Goal: Task Accomplishment & Management: Complete application form

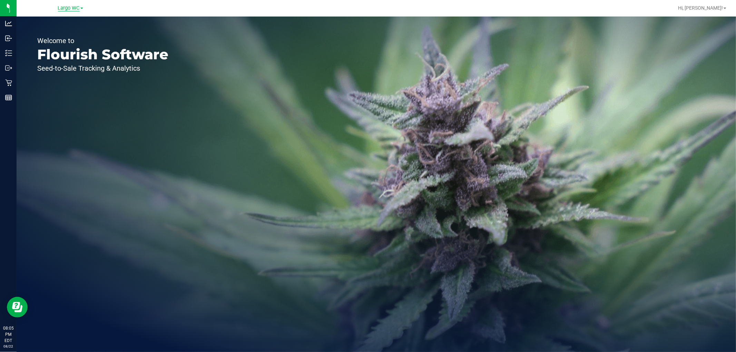
click at [67, 10] on span "Largo WC" at bounding box center [69, 8] width 22 height 6
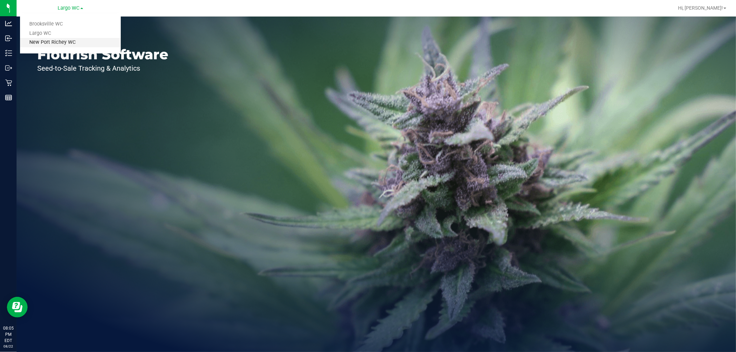
click at [60, 40] on link "New Port Richey WC" at bounding box center [70, 42] width 101 height 9
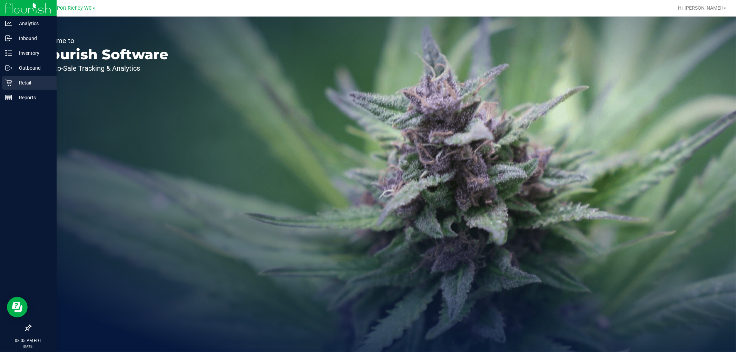
click at [1, 80] on link "Retail" at bounding box center [28, 83] width 57 height 15
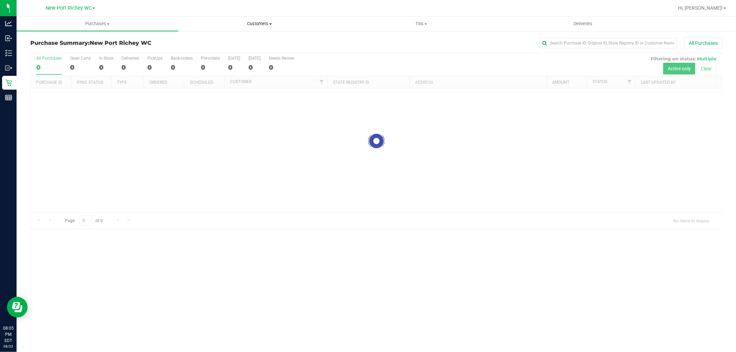
click at [219, 21] on span "Customers" at bounding box center [259, 24] width 161 height 6
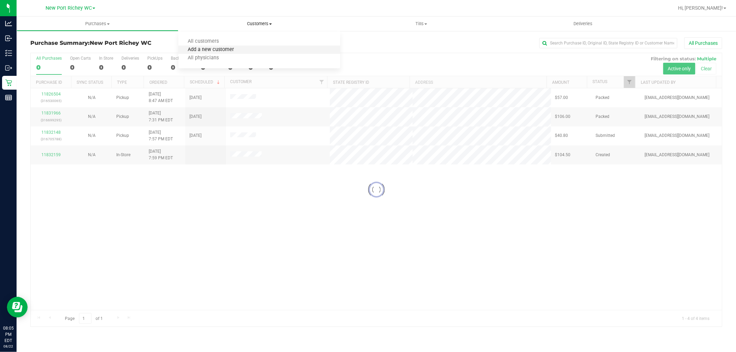
click at [222, 52] on span "Add a new customer" at bounding box center [210, 50] width 65 height 6
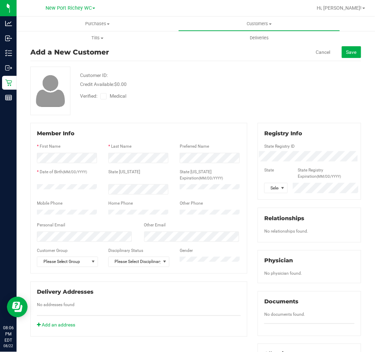
click at [102, 99] on span at bounding box center [103, 96] width 6 height 6
click at [0, 0] on input "Medical" at bounding box center [0, 0] width 0 height 0
click at [278, 191] on span at bounding box center [282, 188] width 9 height 10
click at [268, 227] on li "FL" at bounding box center [272, 230] width 22 height 12
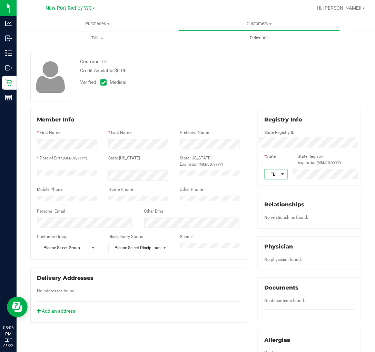
scroll to position [0, 0]
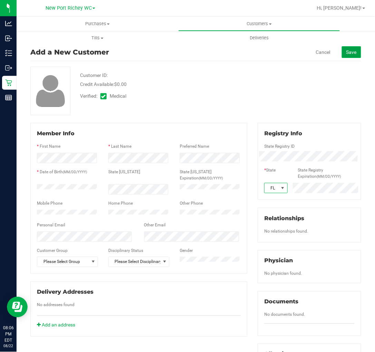
click at [347, 53] on span "Save" at bounding box center [351, 52] width 10 height 6
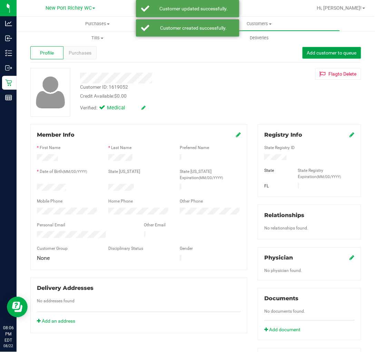
click at [332, 53] on span "Add customer to queue" at bounding box center [332, 53] width 50 height 6
